Goal: Use online tool/utility

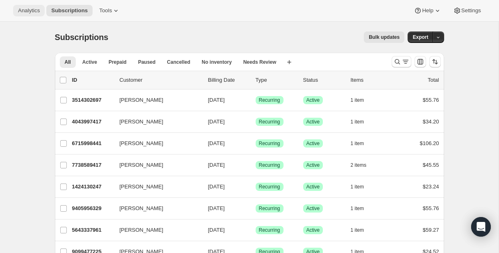
click at [36, 14] on span "Analytics" at bounding box center [29, 10] width 22 height 7
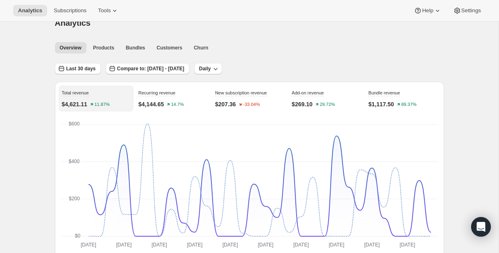
scroll to position [14, 0]
click at [201, 50] on span "Churn" at bounding box center [201, 48] width 14 height 7
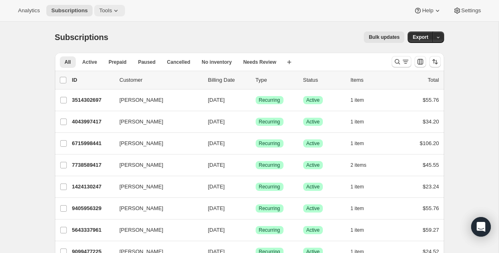
click at [106, 11] on span "Tools" at bounding box center [105, 10] width 13 height 7
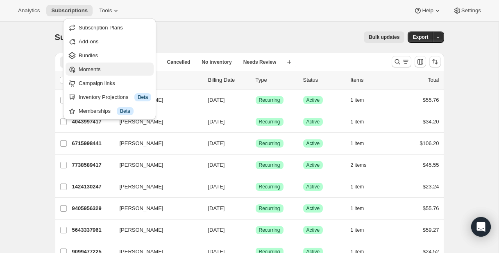
click at [93, 72] on span "Moments" at bounding box center [90, 69] width 22 height 6
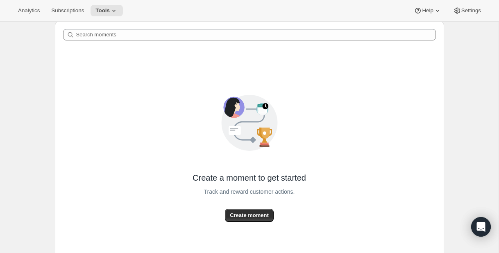
scroll to position [32, 0]
click at [248, 218] on span "Create moment" at bounding box center [249, 216] width 39 height 8
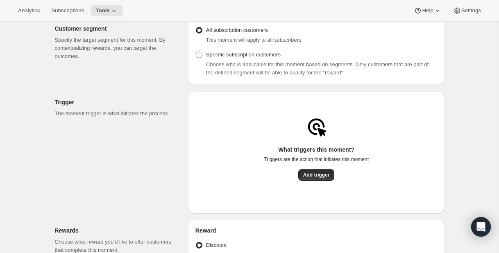
scroll to position [96, 0]
click at [318, 180] on button "Add trigger" at bounding box center [316, 174] width 36 height 11
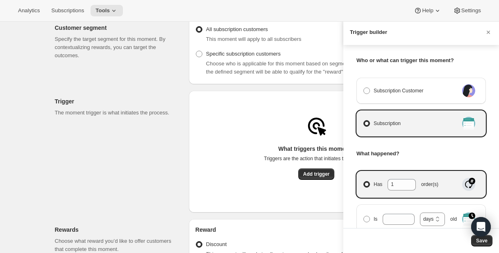
scroll to position [0, 0]
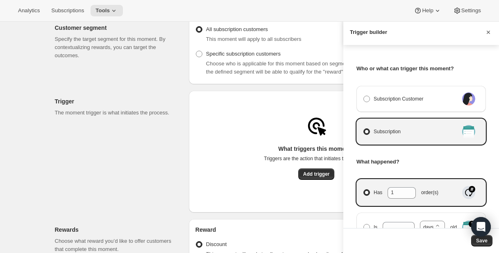
click at [489, 32] on icon "Cancel" at bounding box center [488, 32] width 8 height 8
